Goal: Task Accomplishment & Management: Manage account settings

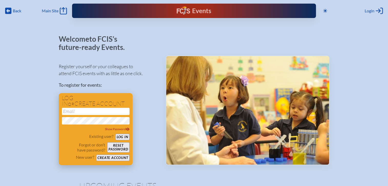
type input "[EMAIL_ADDRESS][DOMAIN_NAME]"
click at [127, 136] on button "Log in" at bounding box center [123, 136] width 14 height 6
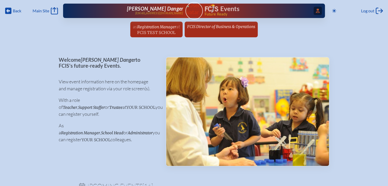
click at [314, 8] on span "Access Users..." at bounding box center [318, 11] width 8 height 8
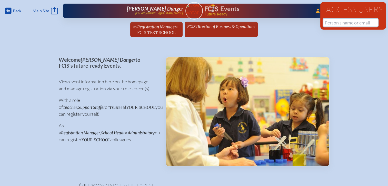
click at [332, 23] on input "text" at bounding box center [351, 23] width 54 height 8
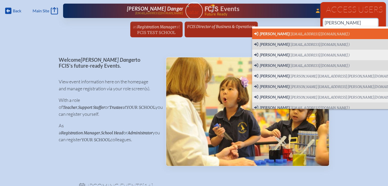
scroll to position [0, 4]
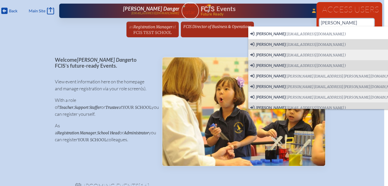
drag, startPoint x: 343, startPoint y: 22, endPoint x: 301, endPoint y: 22, distance: 42.6
click at [301, 22] on div "Back Back Main Site Main Site Toggle to Dark Mode Log out Log out ...Close Acce…" at bounding box center [190, 20] width 388 height 40
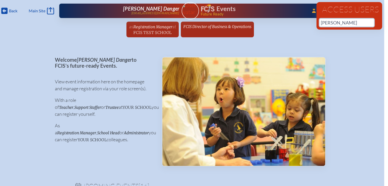
paste input "[PERSON_NAME]"
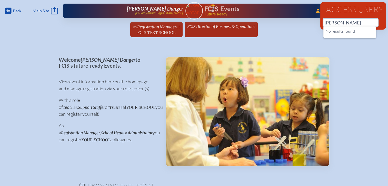
drag, startPoint x: 341, startPoint y: 23, endPoint x: 313, endPoint y: 22, distance: 28.0
click at [313, 22] on div "Back Back Main Site Main Site Toggle to Dark Mode Log out Log out ...Close Acce…" at bounding box center [194, 20] width 388 height 40
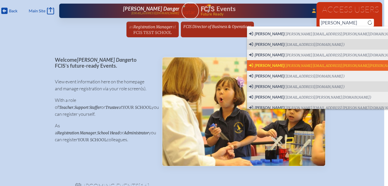
click at [270, 65] on span "[PERSON_NAME]" at bounding box center [270, 65] width 30 height 5
type input "[PERSON_NAME][EMAIL_ADDRESS][PERSON_NAME][PERSON_NAME][DOMAIN_NAME]"
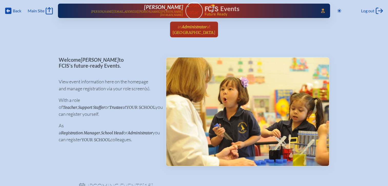
click at [203, 32] on span "[GEOGRAPHIC_DATA]" at bounding box center [194, 32] width 43 height 5
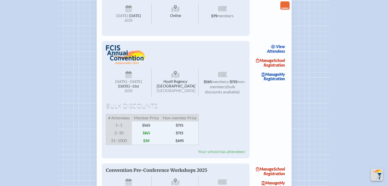
scroll to position [744, 0]
click at [274, 63] on span "Manage" at bounding box center [265, 60] width 18 height 5
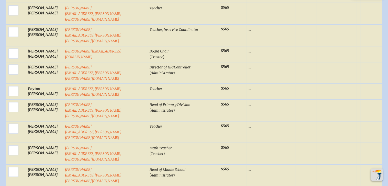
scroll to position [513, 0]
